Goal: Task Accomplishment & Management: Manage account settings

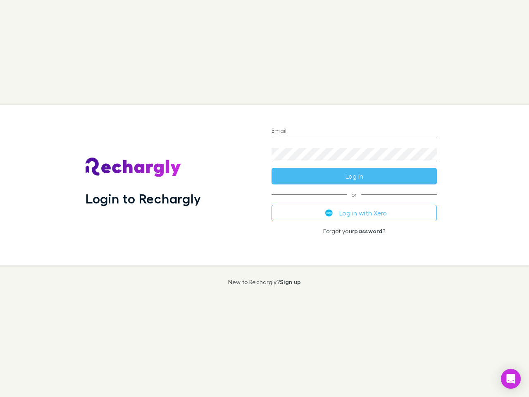
click at [265, 198] on div "Login to Rechargly" at bounding box center [172, 185] width 186 height 160
click at [354, 131] on input "Email" at bounding box center [354, 131] width 165 height 13
click at [354, 176] on button "Log in" at bounding box center [354, 176] width 165 height 17
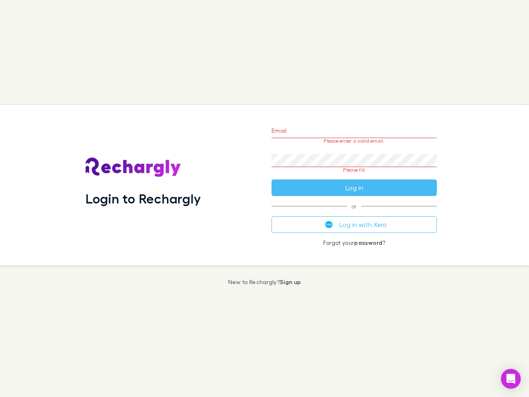
click at [354, 213] on div "Email Please enter a valid email. Password Please fill Log in or Log in with Xe…" at bounding box center [354, 185] width 179 height 160
click at [511, 379] on icon "Open Intercom Messenger" at bounding box center [511, 379] width 9 height 10
